Goal: Communication & Community: Answer question/provide support

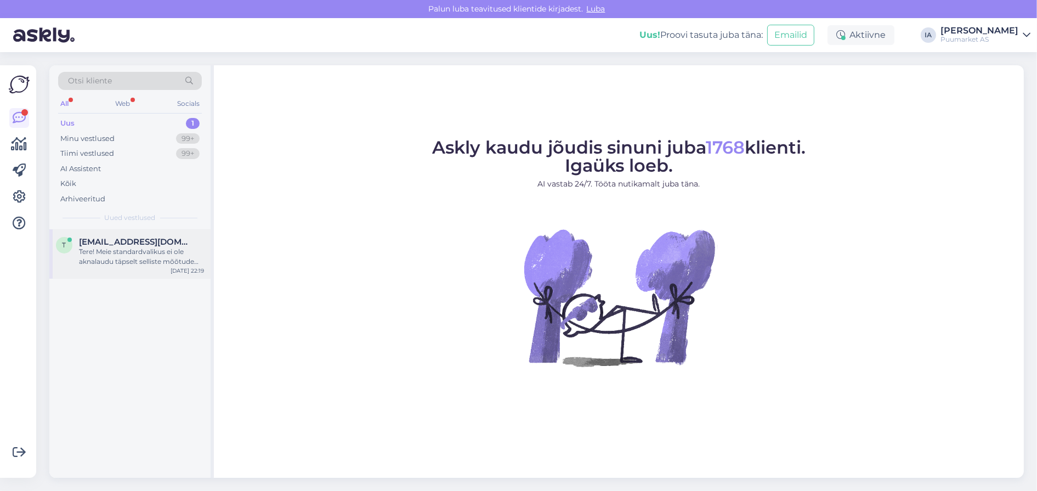
click at [115, 247] on span "[EMAIL_ADDRESS][DOMAIN_NAME]" at bounding box center [136, 242] width 114 height 10
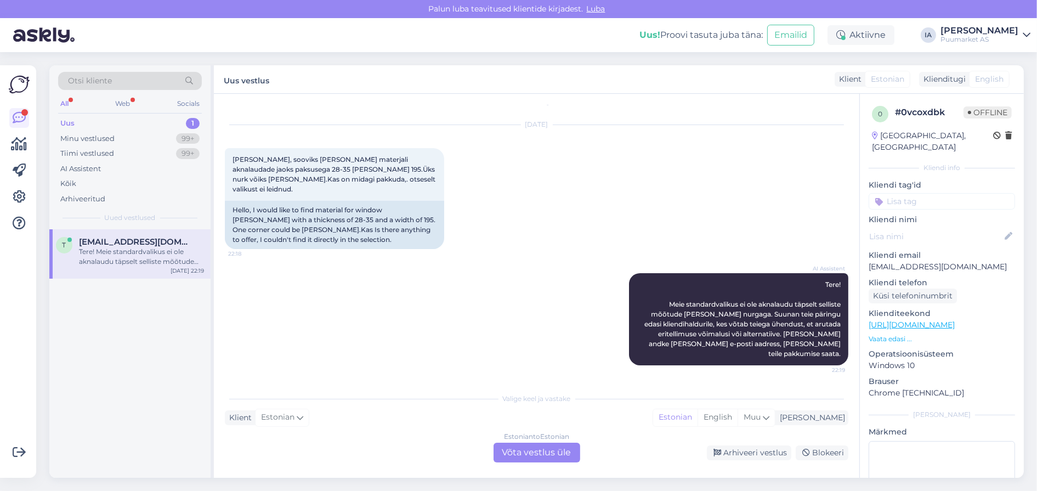
scroll to position [87, 0]
click at [523, 435] on div "Estonian to Estonian Võta vestlus üle" at bounding box center [536, 452] width 87 height 20
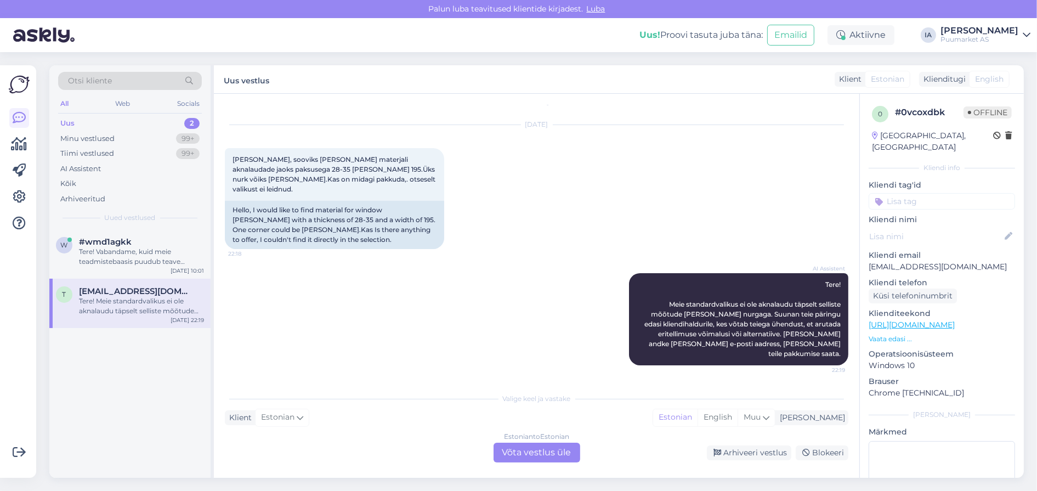
scroll to position [43, 0]
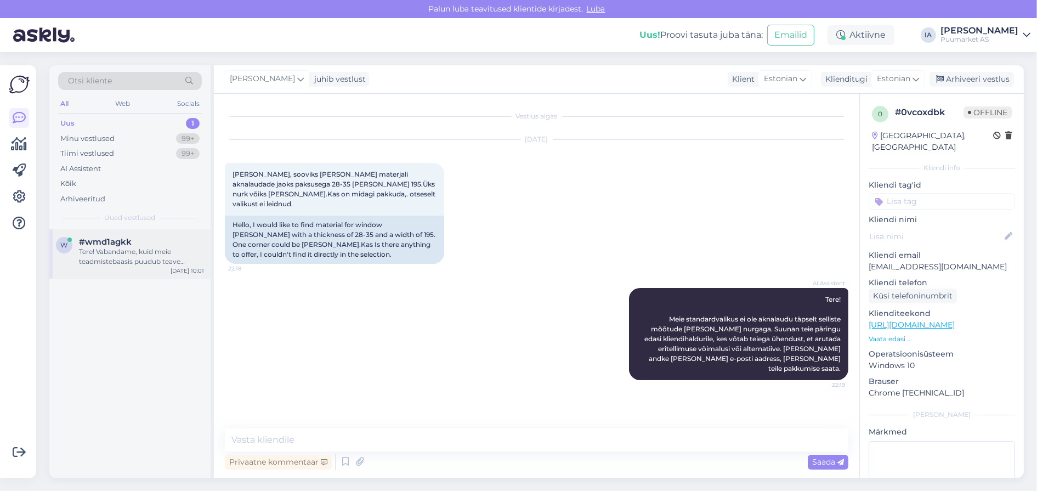
click at [140, 266] on div "Tere! Vabandame, kuid meie teadmistebaasis puudub teave tootekoodi 115972 ja se…" at bounding box center [141, 257] width 125 height 20
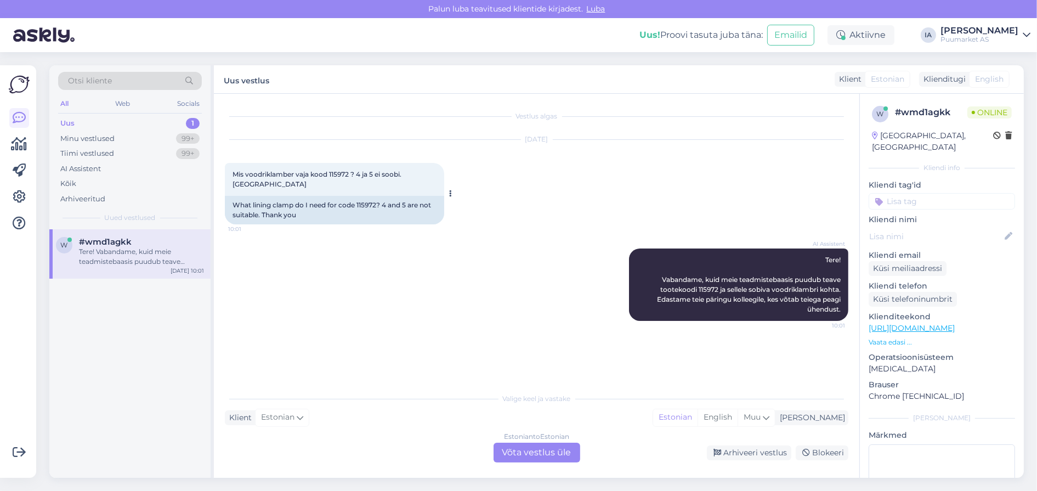
click at [364, 180] on span "Mis voodriklamber vaja kood 115972 ? 4 ja 5 ei soobi. [GEOGRAPHIC_DATA]" at bounding box center [317, 179] width 170 height 18
copy span "115972"
click at [88, 126] on div "Uus 1" at bounding box center [130, 123] width 144 height 15
click at [89, 263] on div "Tere! Vabandame, kuid meie teadmistebaasis puudub teave tootekoodi 115972 ja se…" at bounding box center [141, 257] width 125 height 20
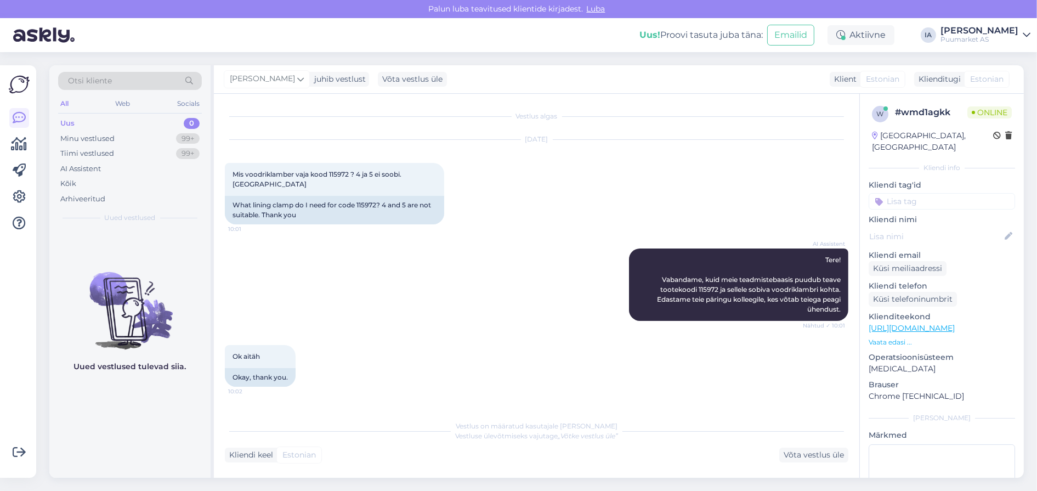
scroll to position [35, 0]
click at [801, 435] on div "Võta vestlus üle" at bounding box center [813, 454] width 69 height 15
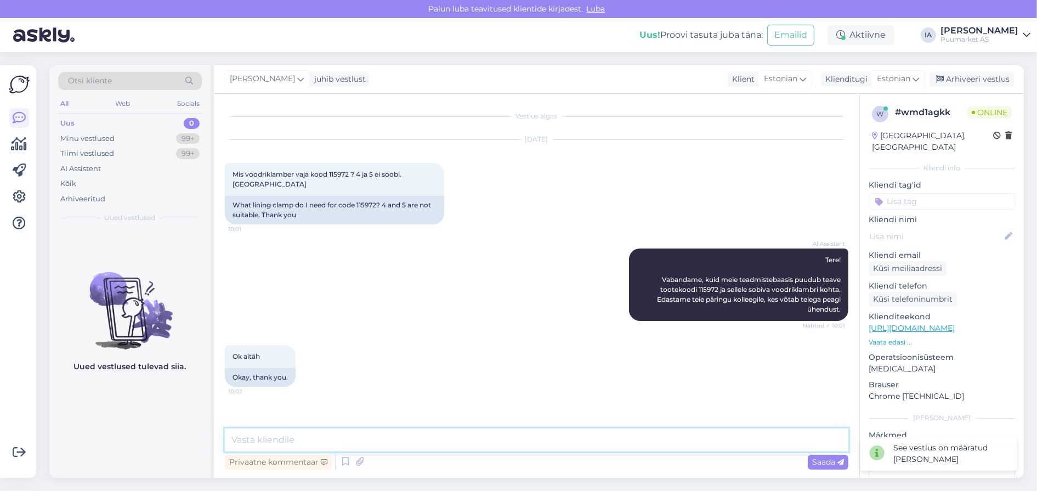
click at [340, 435] on textarea at bounding box center [536, 439] width 623 height 23
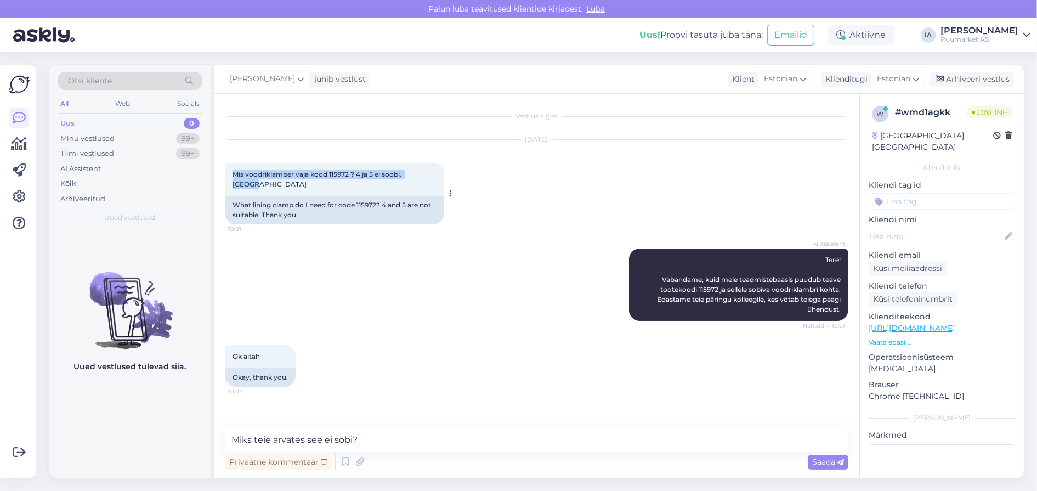
drag, startPoint x: 232, startPoint y: 164, endPoint x: 323, endPoint y: 173, distance: 91.4
click at [323, 173] on div "Mis voodriklamber vaja kood 115972 ? 4 ja 5 ei soobi. Aitäh 10:01" at bounding box center [334, 179] width 219 height 33
copy span "Mis voodriklamber vaja kood 115972 ? 4 ja 5 ei soobi. [GEOGRAPHIC_DATA]"
drag, startPoint x: 387, startPoint y: 439, endPoint x: 80, endPoint y: 415, distance: 307.9
click at [80, 415] on div "Otsi kliente All Web Socials Uus 0 Minu vestlused 99+ Tiimi vestlused 99+ AI As…" at bounding box center [536, 271] width 974 height 412
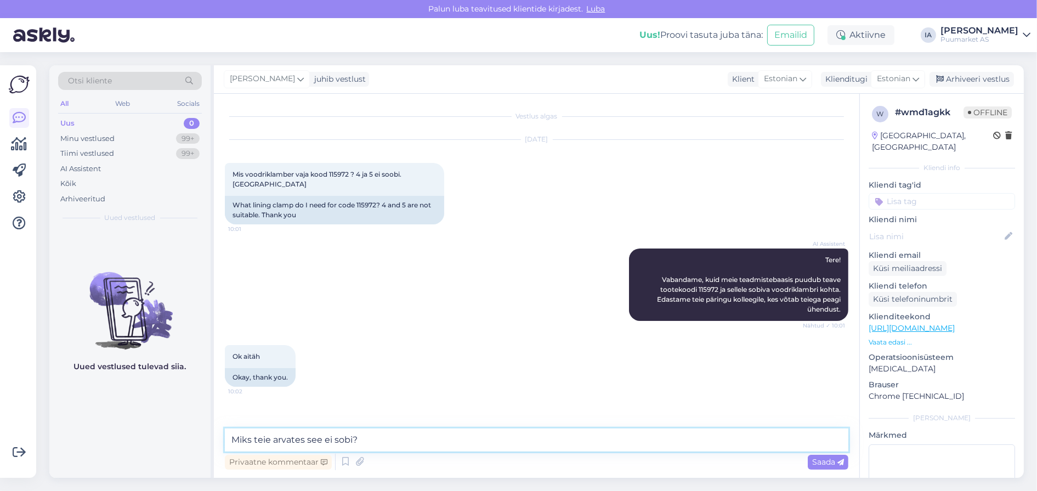
click at [312, 435] on textarea "Miks teie arvates see ei sobi?" at bounding box center [536, 439] width 623 height 23
type textarea "Miks teie arvates 4mm ei sobi?"
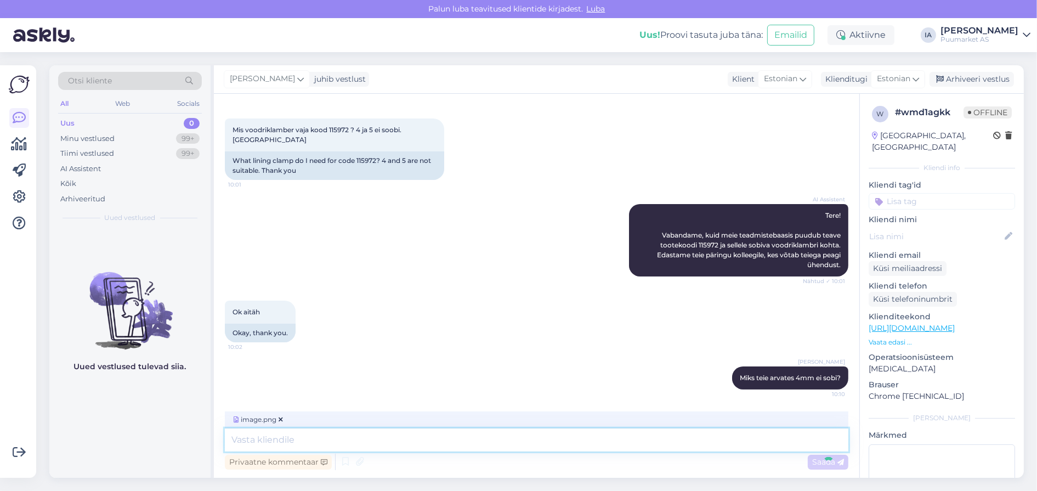
scroll to position [133, 0]
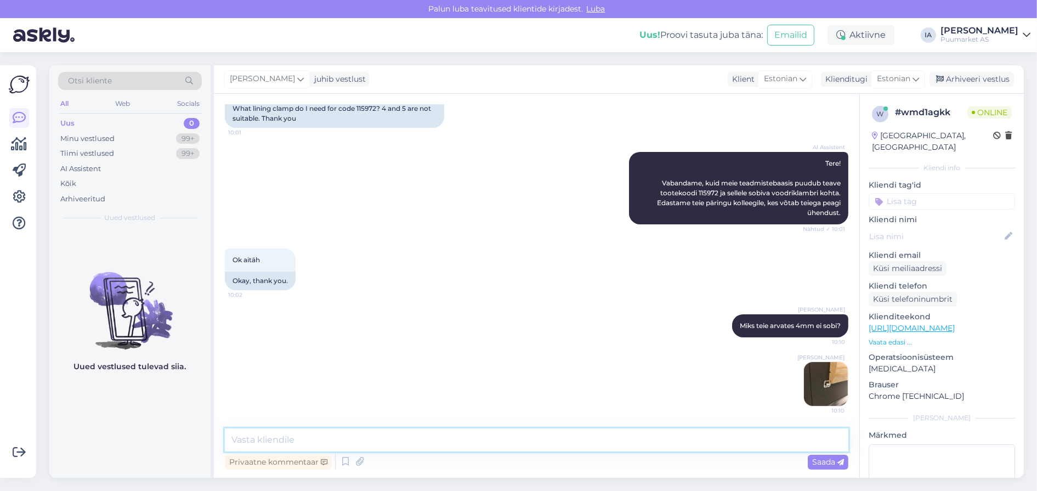
click at [332, 435] on textarea at bounding box center [536, 439] width 623 height 23
type textarea "See [PERSON_NAME]-profiil on 22x95."
click at [622, 435] on textarea "See [PERSON_NAME]-profiil on 22x95." at bounding box center [536, 439] width 623 height 23
click at [823, 435] on div "Privaatne kommentaar Saada" at bounding box center [536, 461] width 623 height 21
drag, startPoint x: 823, startPoint y: 464, endPoint x: 458, endPoint y: 451, distance: 365.9
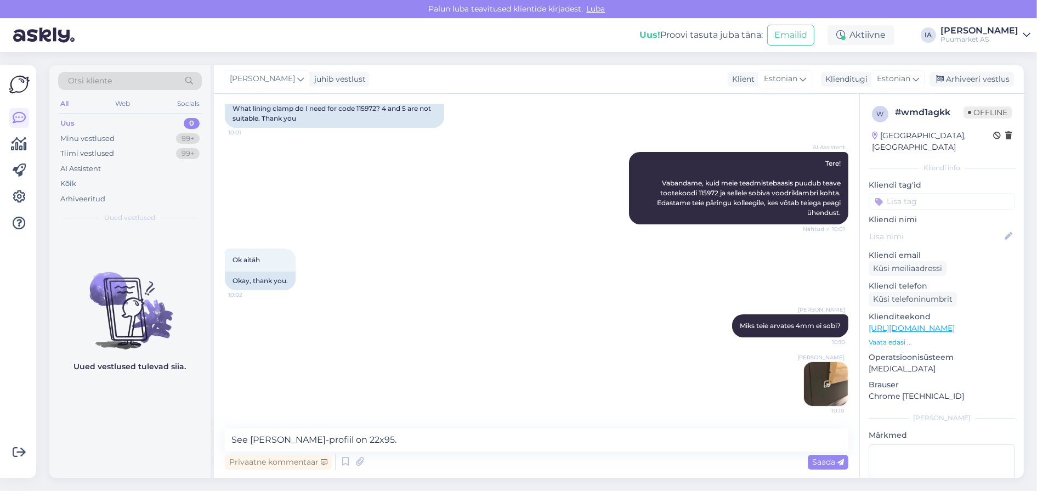
click at [823, 435] on span "Saada" at bounding box center [828, 462] width 32 height 10
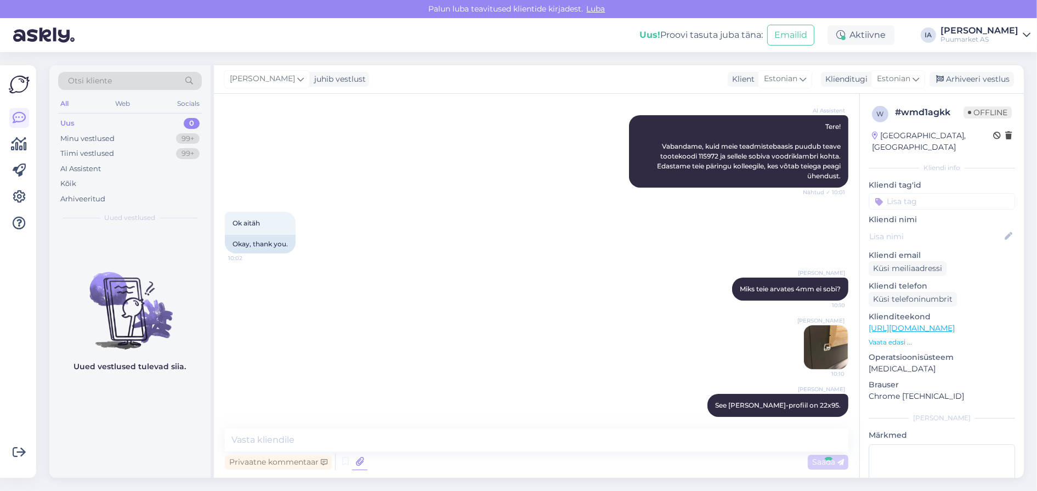
scroll to position [183, 0]
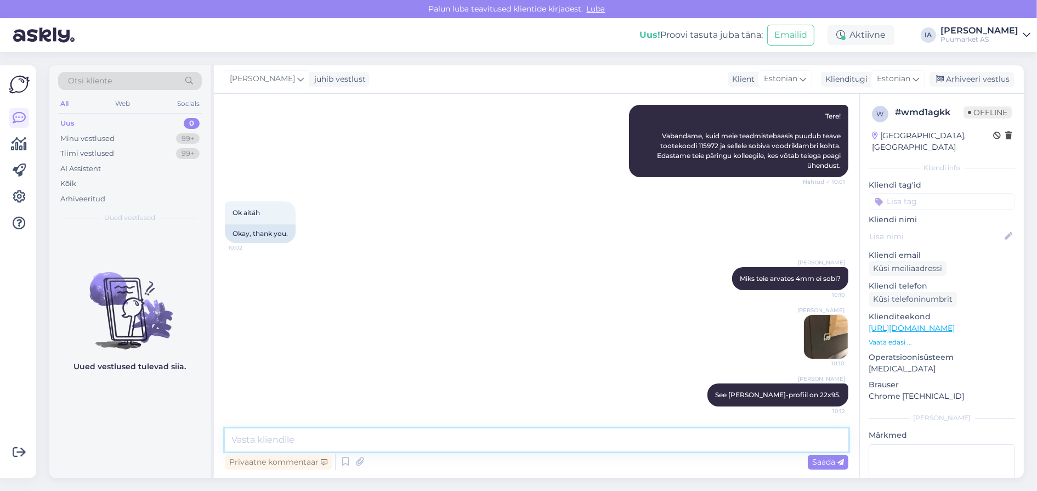
click at [354, 435] on textarea at bounding box center [536, 439] width 623 height 23
click at [233, 435] on textarea "44x145 on 4mmm tõesti väike." at bounding box center [536, 439] width 623 height 23
click at [430, 435] on textarea "Profiilile 44x145 on 4mmm tõesti väike." at bounding box center [536, 439] width 623 height 23
click at [445, 435] on textarea "Profiilile 44x145 on 4mmm tõesti väike." at bounding box center [536, 439] width 623 height 23
type textarea "Profiilile 44x145 on 4mmm tõesti väike. Selle peaks 6mm sobima."
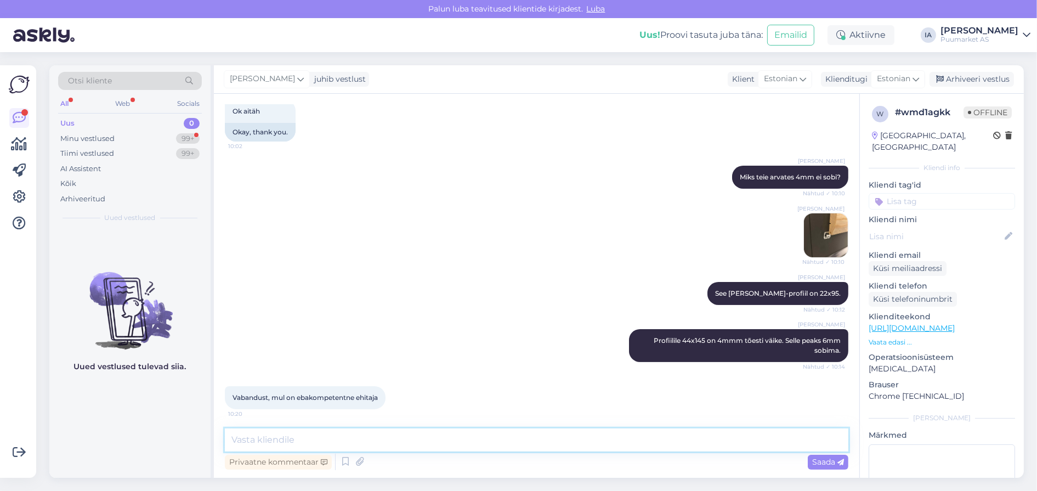
scroll to position [344, 0]
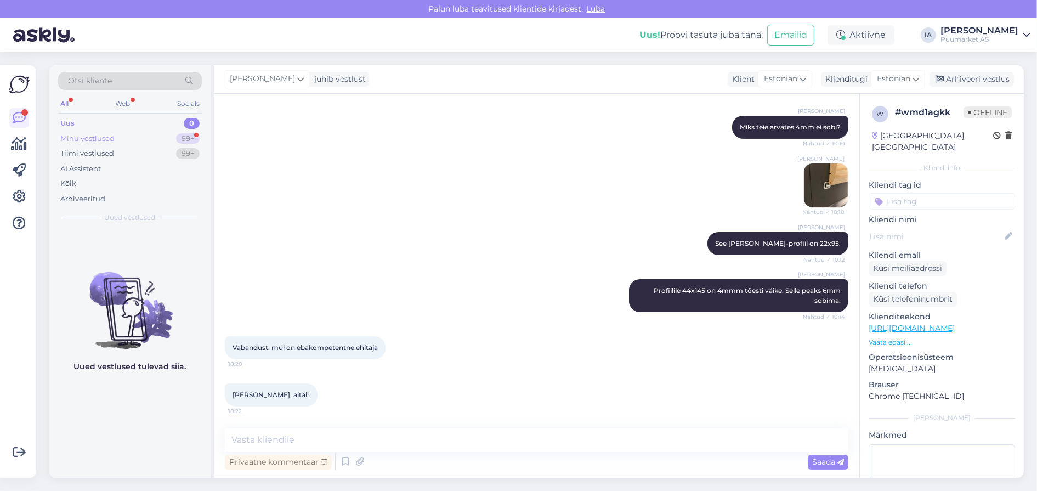
click at [104, 144] on div "Minu vestlused" at bounding box center [87, 138] width 54 height 11
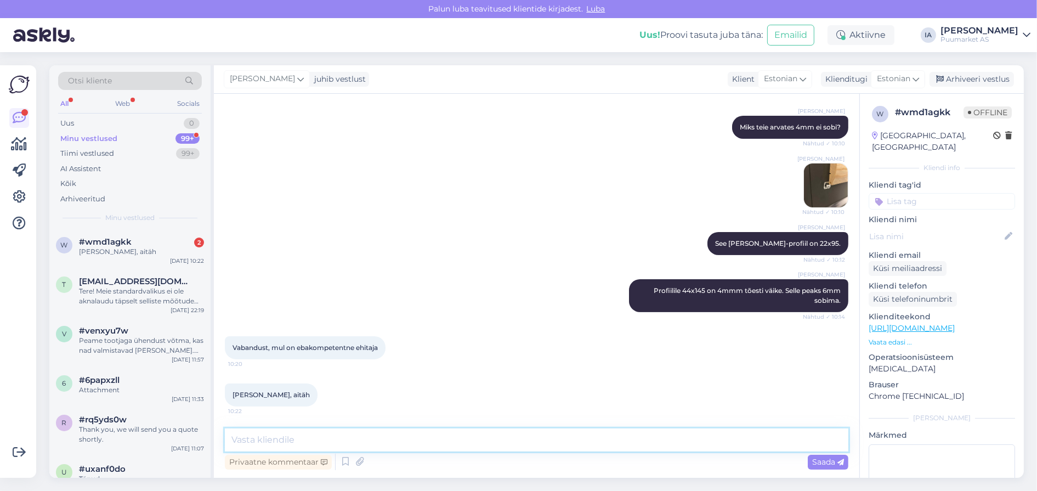
click at [365, 435] on textarea at bounding box center [536, 439] width 623 height 23
type textarea "Ei [PERSON_NAME] :D"
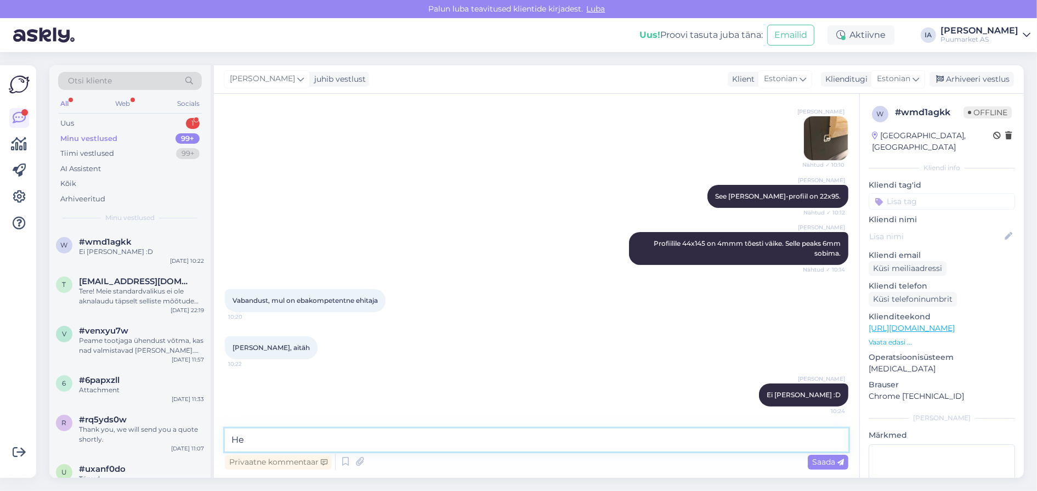
type textarea "H"
click at [121, 125] on div "Uus 1" at bounding box center [130, 123] width 144 height 15
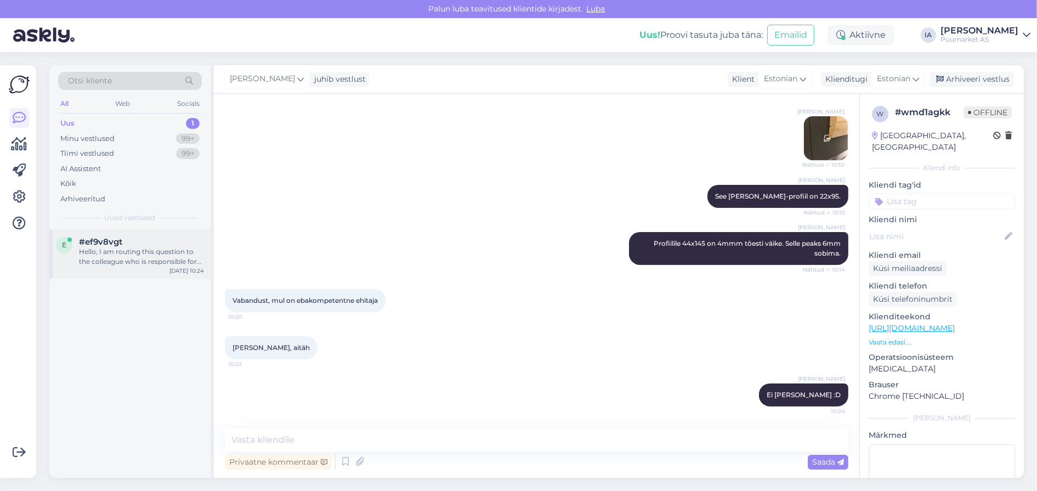
click at [111, 266] on div "Hello, I am routing this question to the colleague who is responsible for this …" at bounding box center [141, 257] width 125 height 20
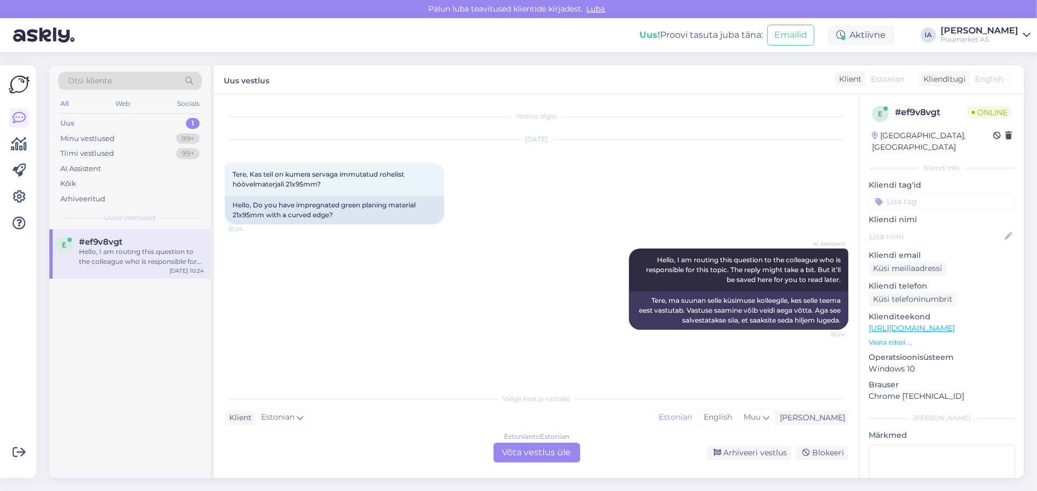
scroll to position [21, 0]
click at [547, 435] on div "Estonian to Estonian Võta vestlus üle" at bounding box center [536, 452] width 87 height 20
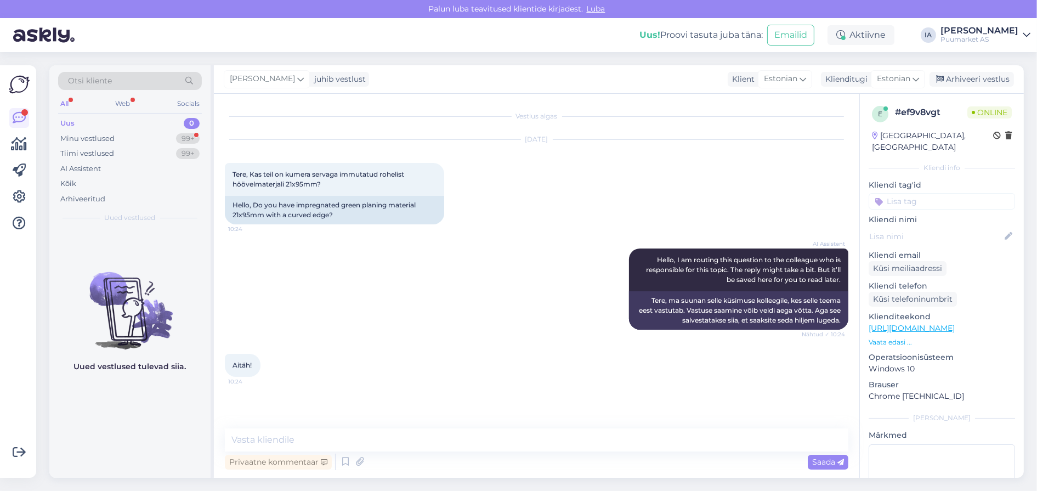
scroll to position [27, 0]
click at [334, 435] on textarea at bounding box center [536, 439] width 623 height 23
type textarea "Kumera servaga tähendab mitte teravnurkadega?"
drag, startPoint x: 494, startPoint y: 440, endPoint x: 202, endPoint y: 424, distance: 292.7
click at [202, 423] on div "Otsi kliente All Web Socials Uus 0 Minu vestlused 99+ Tiimi vestlused 99+ AI As…" at bounding box center [536, 271] width 974 height 412
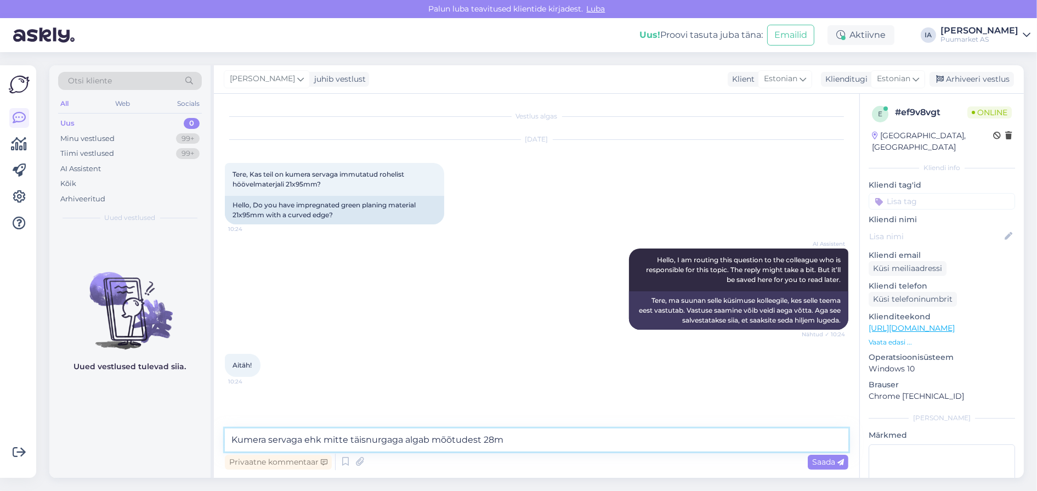
type textarea "Kumera servaga ehk mitte täisnurgaga algab mõõtudest 28mm"
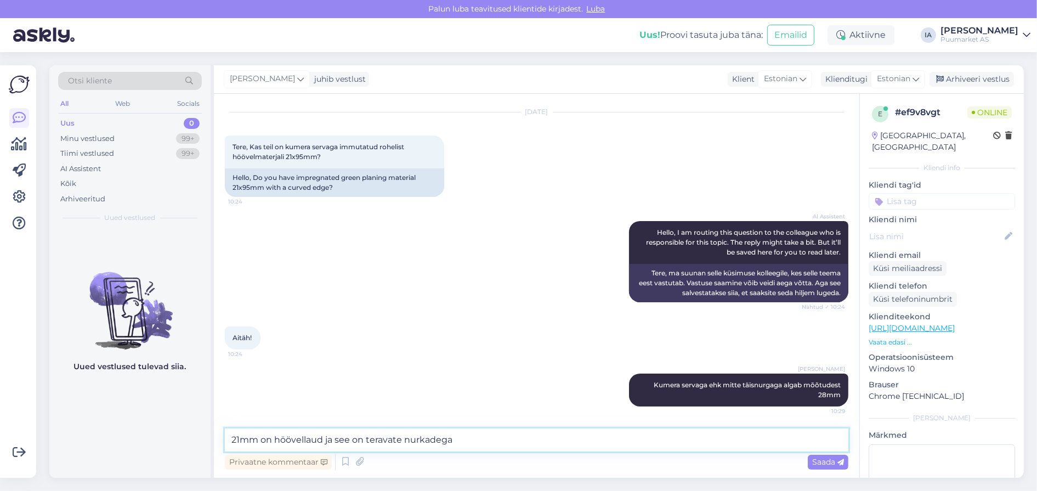
type textarea "21mm on höövellaud ja see on teravate nurkadega."
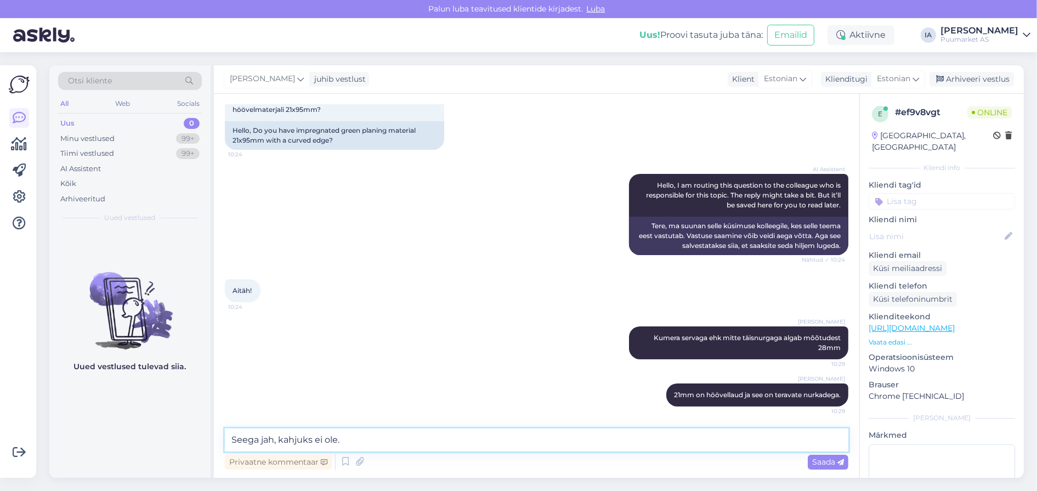
scroll to position [0, 0]
type textarea "Seega jah, kahjuks ei ole."
click at [825, 435] on div "Saada" at bounding box center [828, 461] width 41 height 15
